Goal: Information Seeking & Learning: Learn about a topic

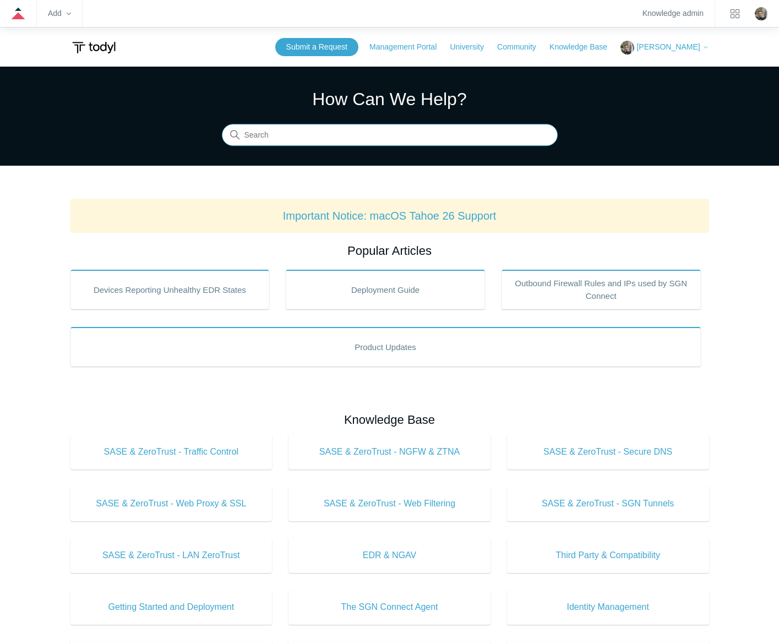
click at [371, 135] on input "Search" at bounding box center [390, 135] width 336 height 22
type input "shortcuts"
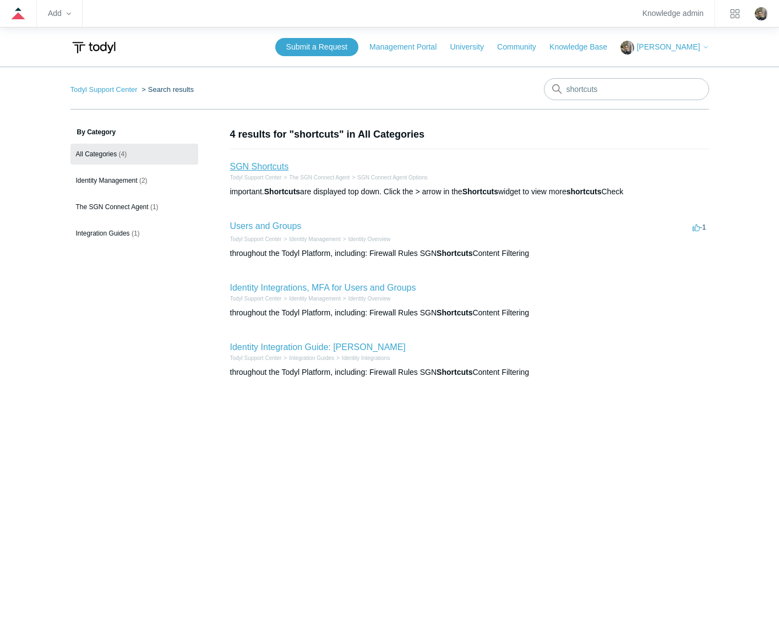
click at [258, 166] on link "SGN Shortcuts" at bounding box center [259, 166] width 59 height 9
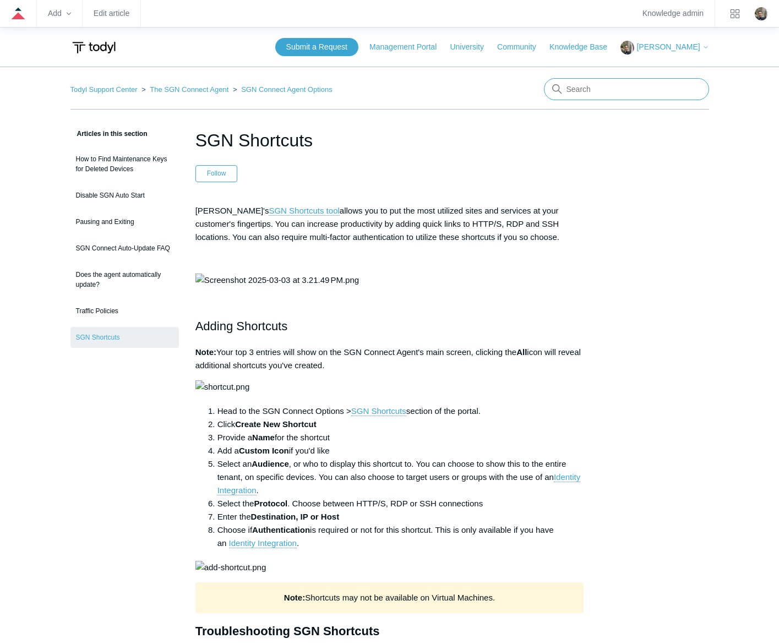
click at [649, 99] on input "Search" at bounding box center [626, 89] width 165 height 22
type input "tray"
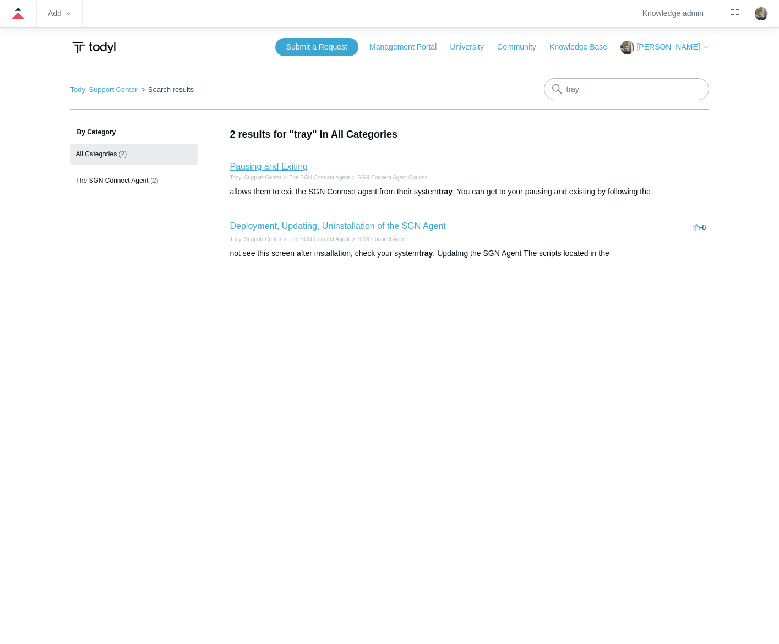
click at [275, 166] on link "Pausing and Exiting" at bounding box center [269, 166] width 78 height 9
click at [340, 226] on link "Deployment, Updating, Uninstallation of the SGN Agent" at bounding box center [338, 225] width 216 height 9
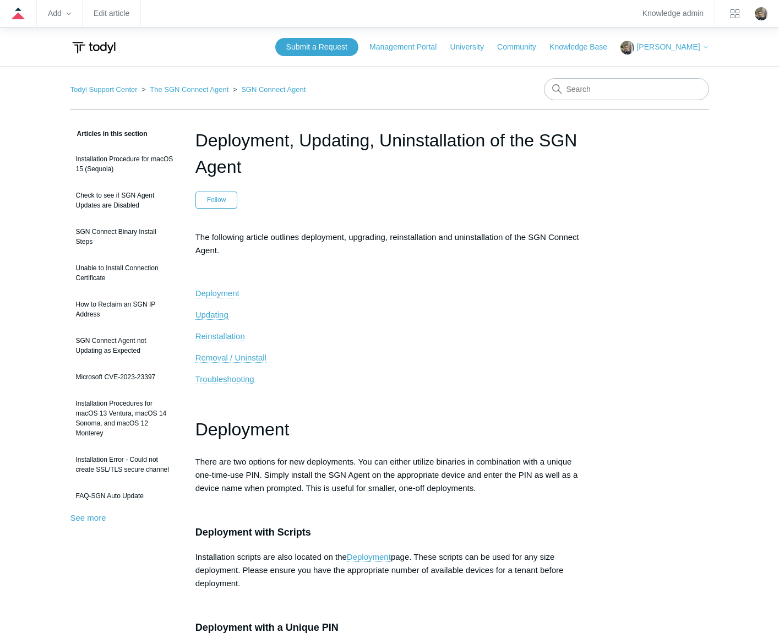
scroll to position [432, 0]
